Goal: Transaction & Acquisition: Register for event/course

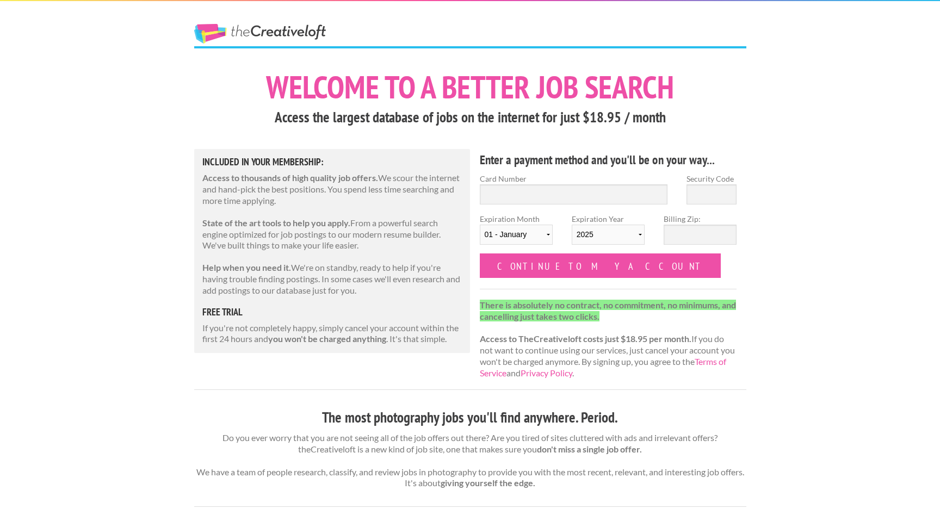
click at [272, 30] on link "The Creative Loft" at bounding box center [260, 34] width 132 height 20
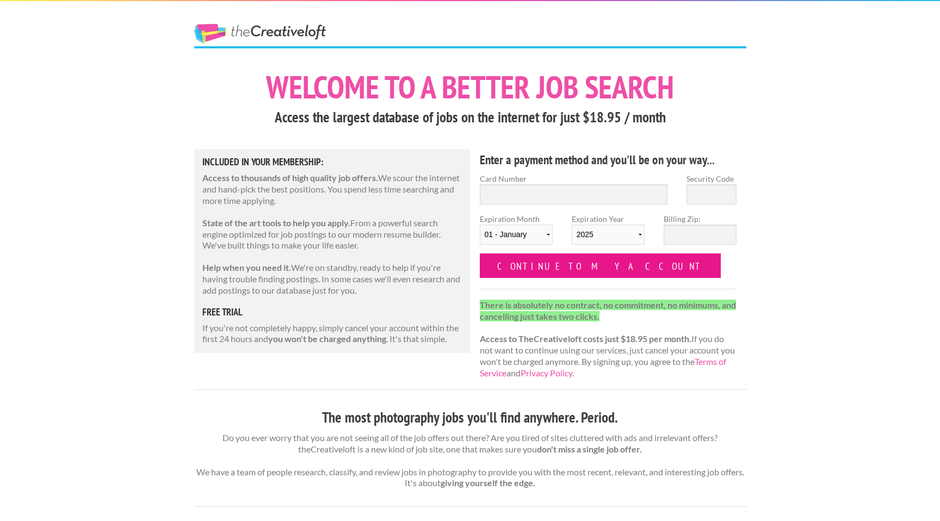
click at [542, 263] on input "Continue to my account" at bounding box center [600, 265] width 241 height 24
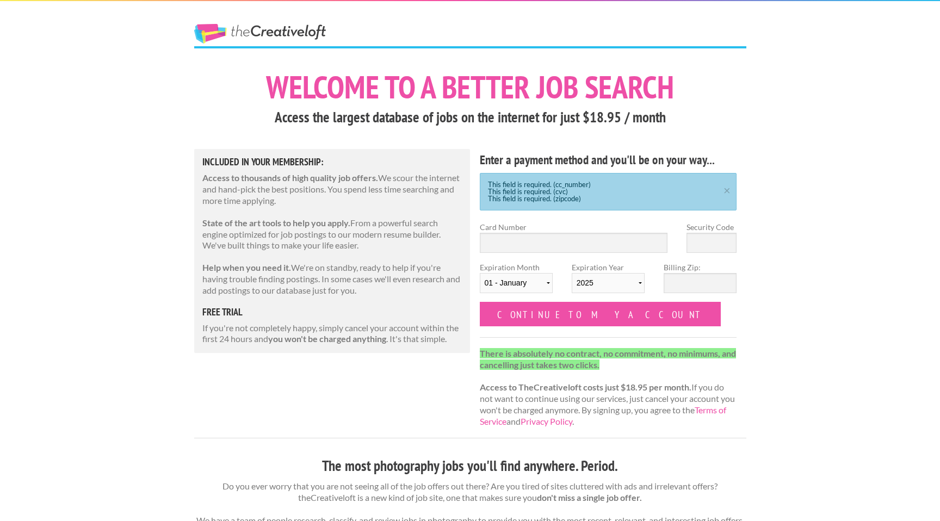
click at [207, 35] on link "The Creative Loft" at bounding box center [260, 34] width 132 height 20
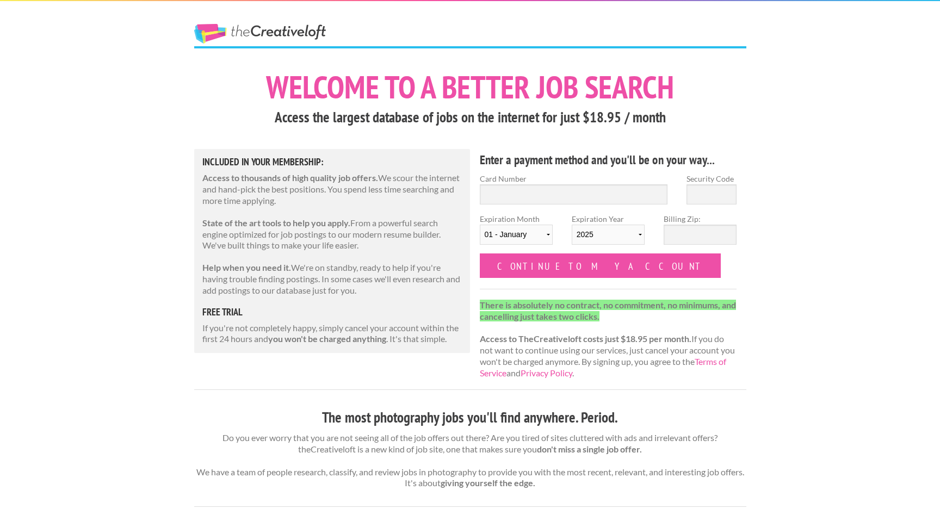
click at [268, 39] on link "The Creative Loft" at bounding box center [260, 34] width 132 height 20
